Goal: Navigation & Orientation: Find specific page/section

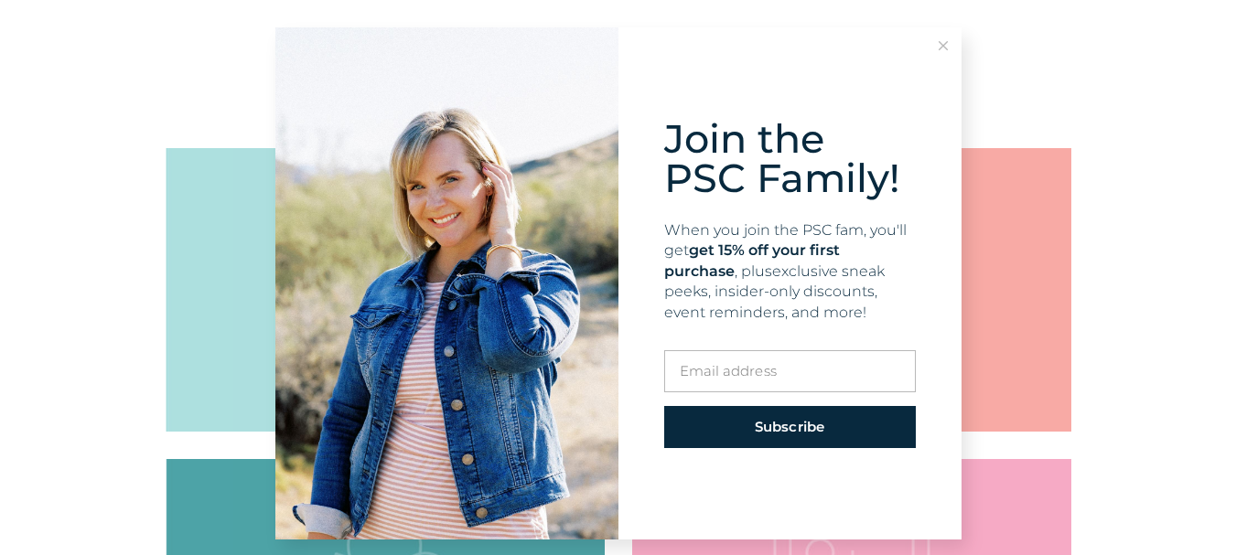
scroll to position [2116, 0]
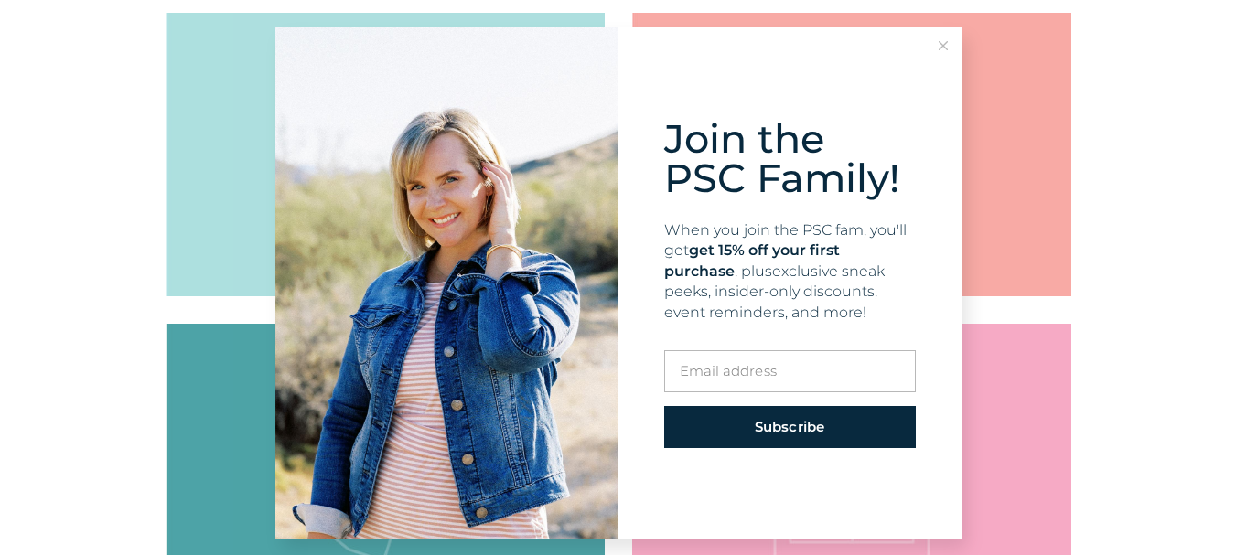
click at [938, 42] on icon at bounding box center [942, 45] width 9 height 9
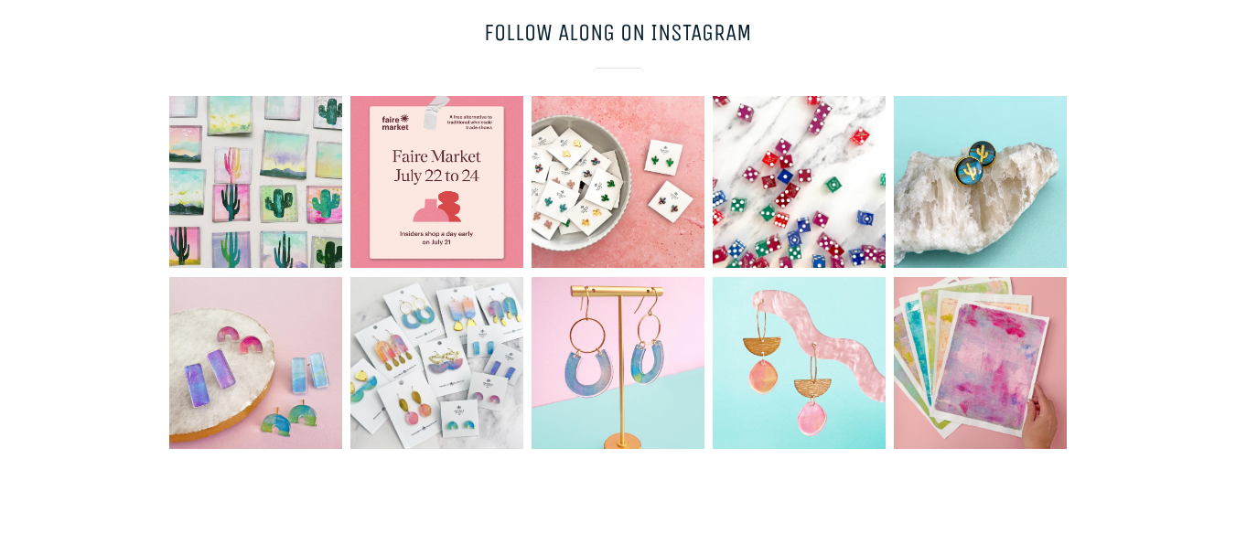
scroll to position [4991, 0]
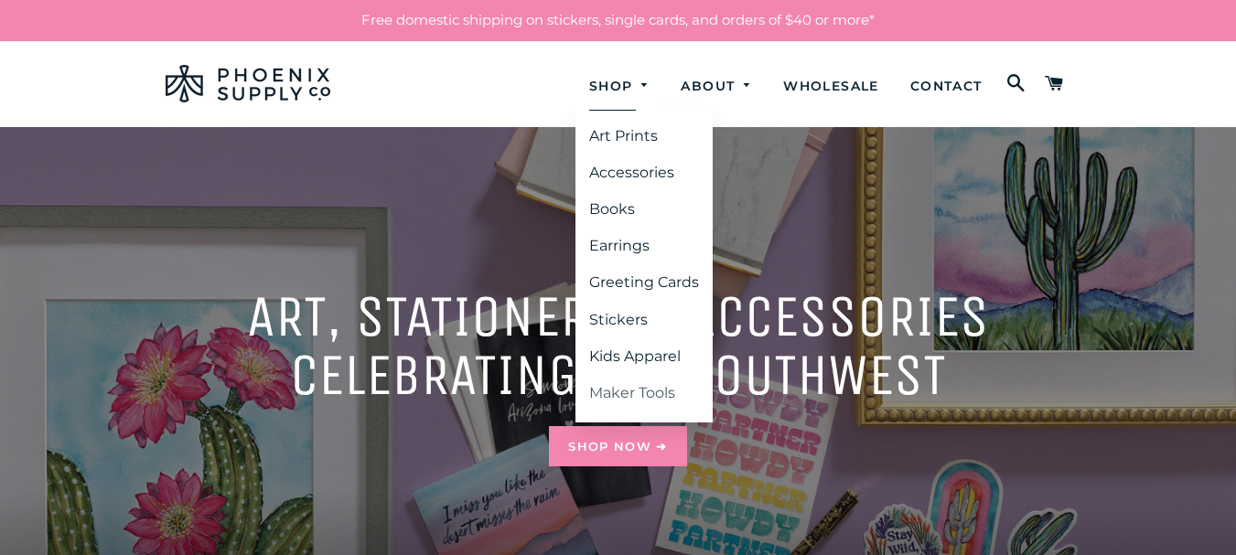
click at [609, 393] on link "Maker Tools" at bounding box center [643, 393] width 137 height 33
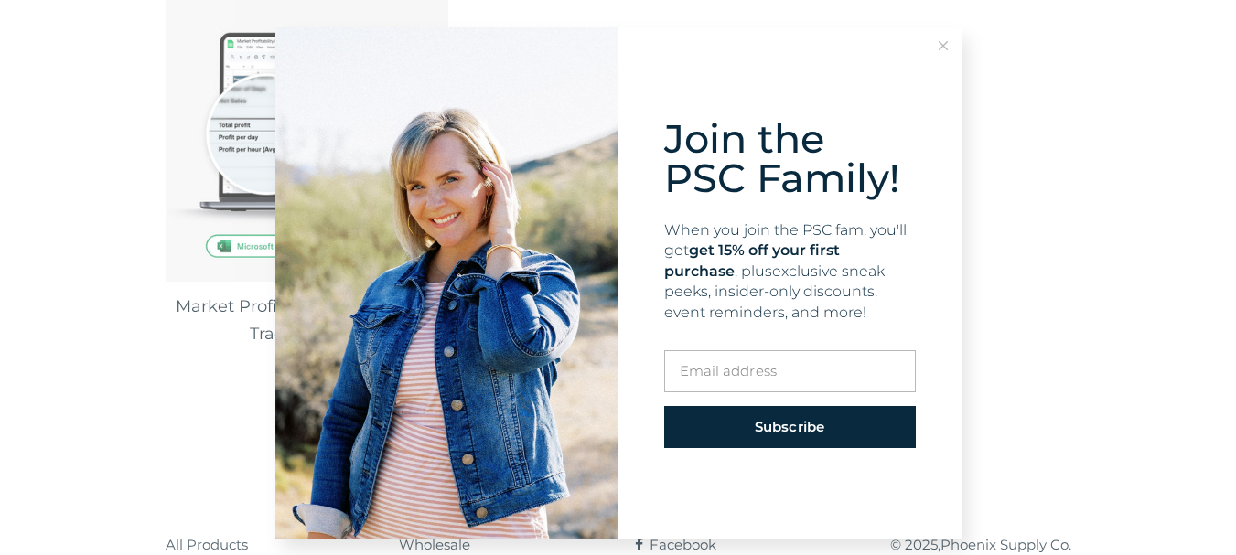
scroll to position [479, 0]
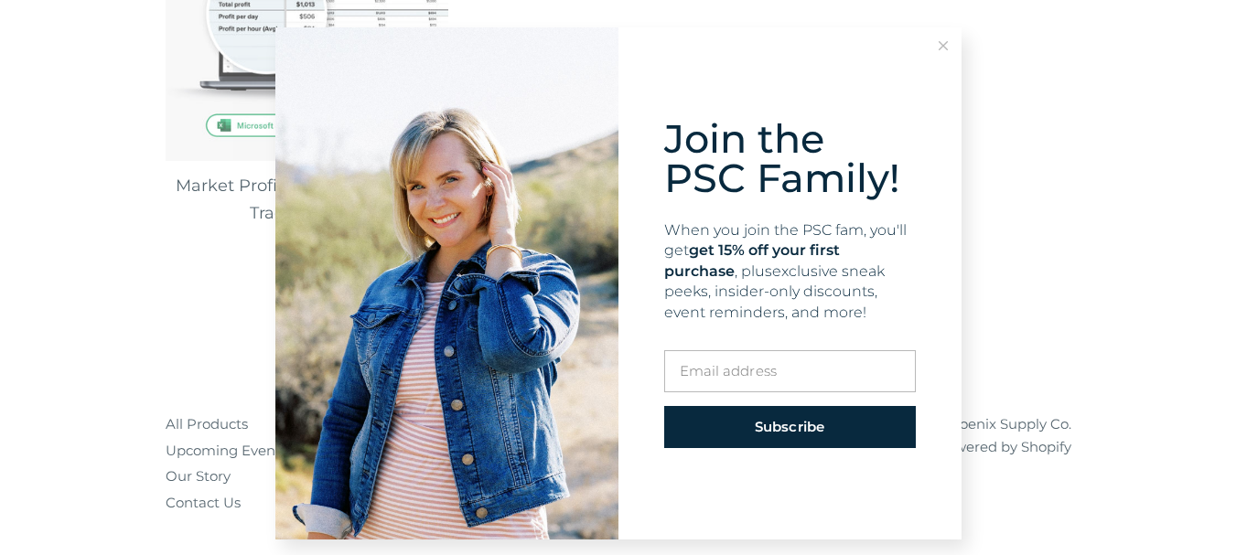
click at [938, 49] on icon at bounding box center [942, 45] width 9 height 9
